Goal: Entertainment & Leisure: Consume media (video, audio)

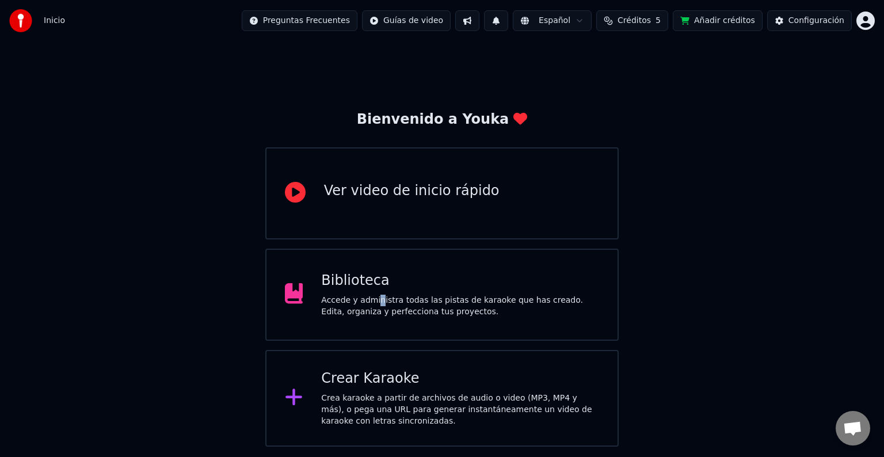
click at [375, 293] on div "Biblioteca Accede y administra todas las pistas de karaoke que has creado. Edit…" at bounding box center [460, 294] width 278 height 46
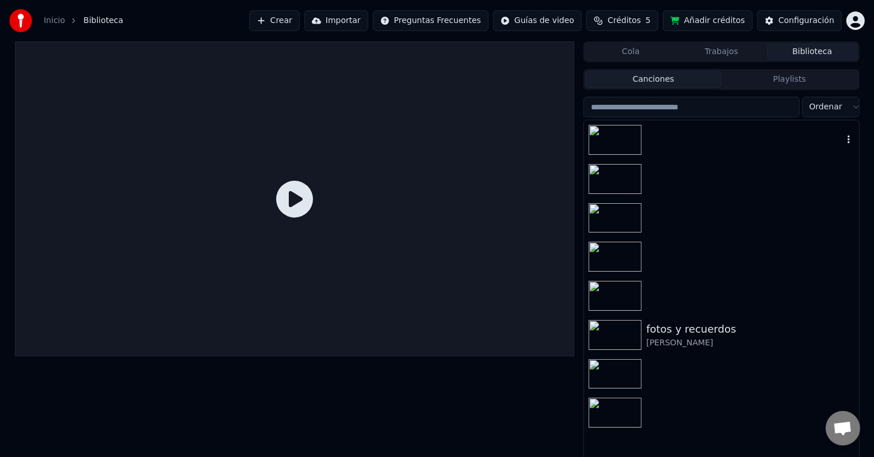
click at [676, 142] on div at bounding box center [721, 139] width 274 height 39
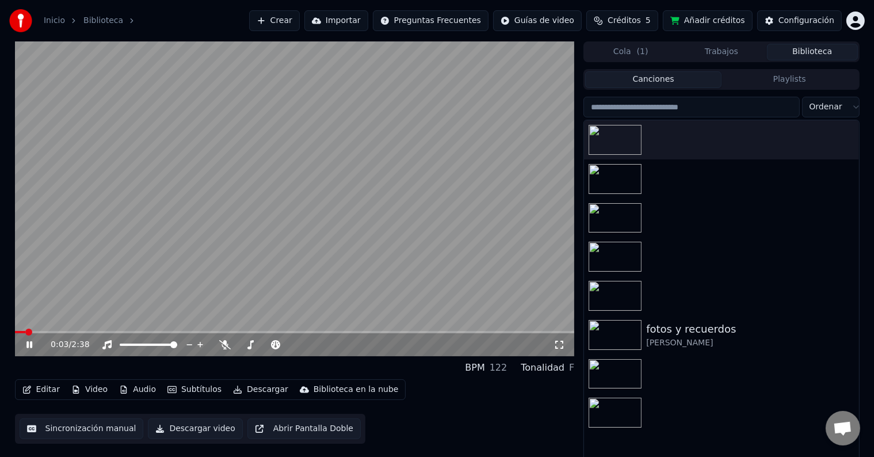
click at [100, 333] on span at bounding box center [295, 332] width 560 height 2
click at [133, 332] on span at bounding box center [295, 332] width 560 height 2
click at [158, 330] on video at bounding box center [295, 198] width 560 height 315
click at [165, 334] on div "0:34 / 2:38" at bounding box center [295, 344] width 560 height 23
click at [32, 349] on icon at bounding box center [37, 344] width 27 height 9
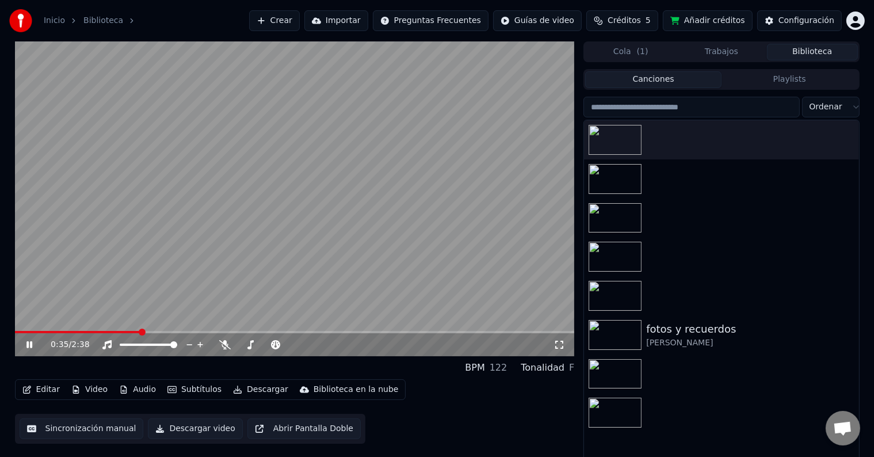
click at [165, 331] on span at bounding box center [295, 332] width 560 height 2
click at [196, 332] on span at bounding box center [295, 332] width 560 height 2
click at [299, 333] on span at bounding box center [295, 332] width 560 height 2
click at [356, 331] on span at bounding box center [295, 332] width 560 height 2
click at [426, 331] on span at bounding box center [295, 332] width 560 height 2
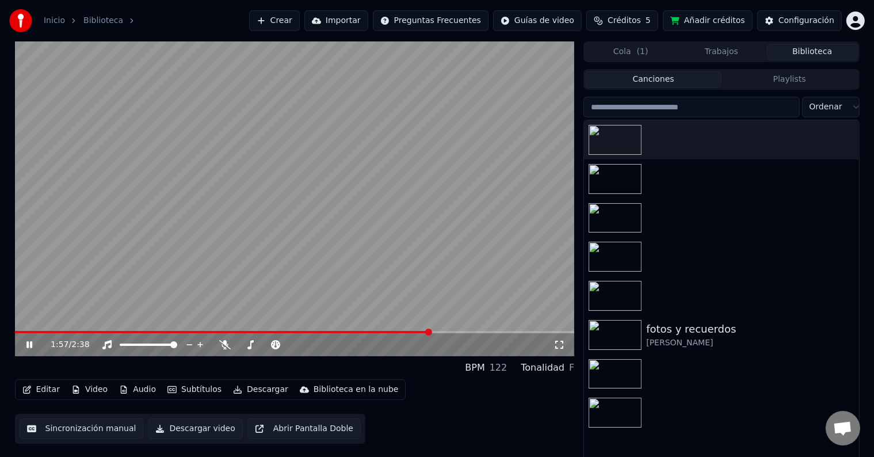
click at [488, 331] on span at bounding box center [295, 332] width 560 height 2
click at [29, 343] on icon at bounding box center [37, 344] width 27 height 9
